Goal: Information Seeking & Learning: Learn about a topic

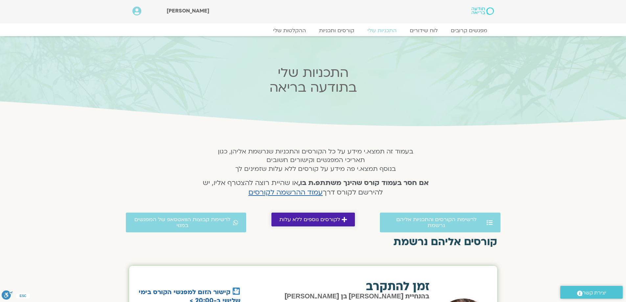
click at [310, 223] on link "לקורסים נוספים ללא עלות" at bounding box center [312, 220] width 83 height 14
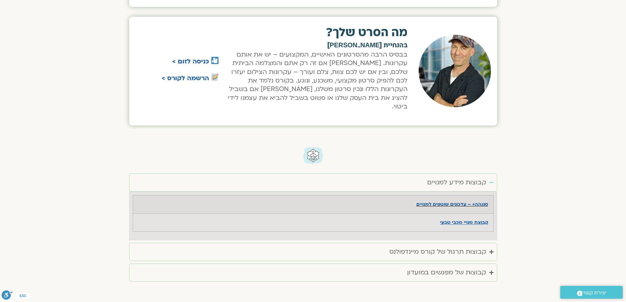
scroll to position [920, 0]
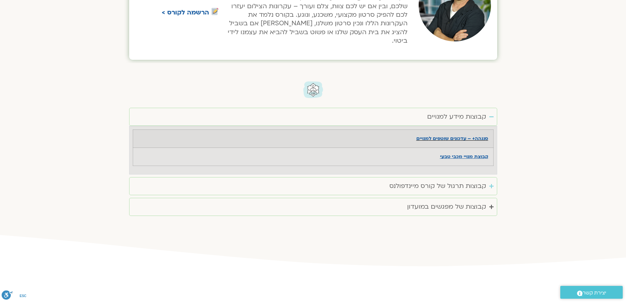
click at [377, 178] on summary "קבוצות תרגול של קורס מיינדפולנס" at bounding box center [313, 186] width 368 height 18
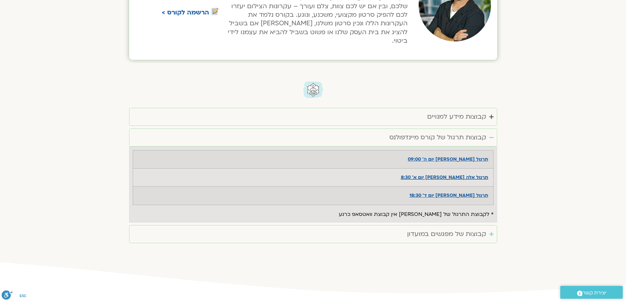
click at [430, 229] on div "קבוצות של מפגשים במועדון" at bounding box center [446, 234] width 79 height 11
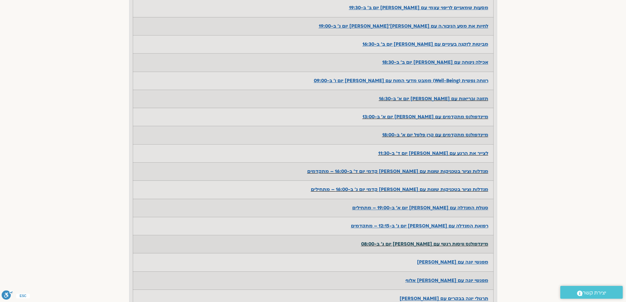
scroll to position [1248, 0]
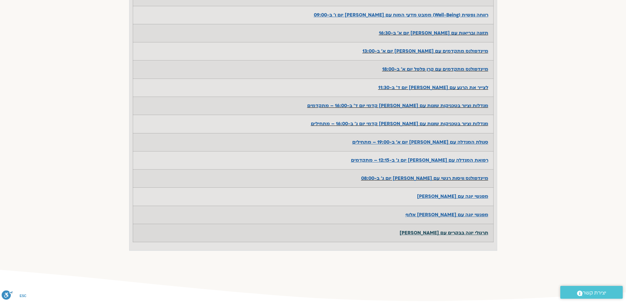
click at [464, 230] on u "תרגולי יוגה בבקרים עם אורנה" at bounding box center [444, 233] width 89 height 6
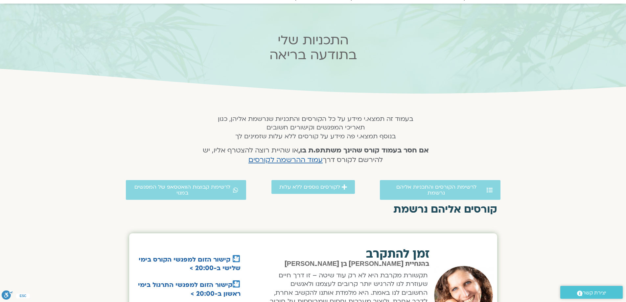
scroll to position [0, 0]
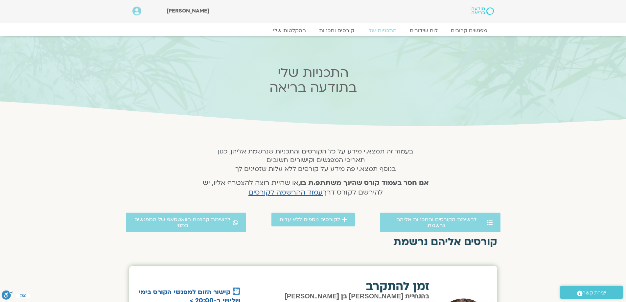
click at [135, 12] on icon at bounding box center [136, 11] width 9 height 9
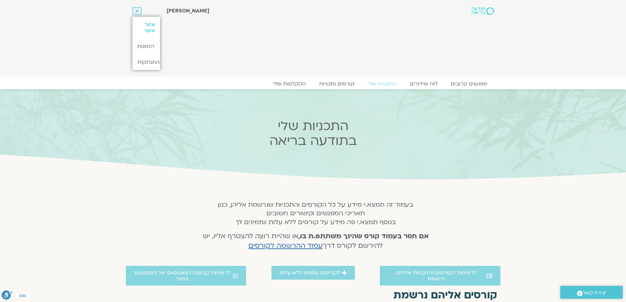
click at [153, 23] on link "אזור אישי" at bounding box center [146, 28] width 28 height 22
